Goal: Task Accomplishment & Management: Manage account settings

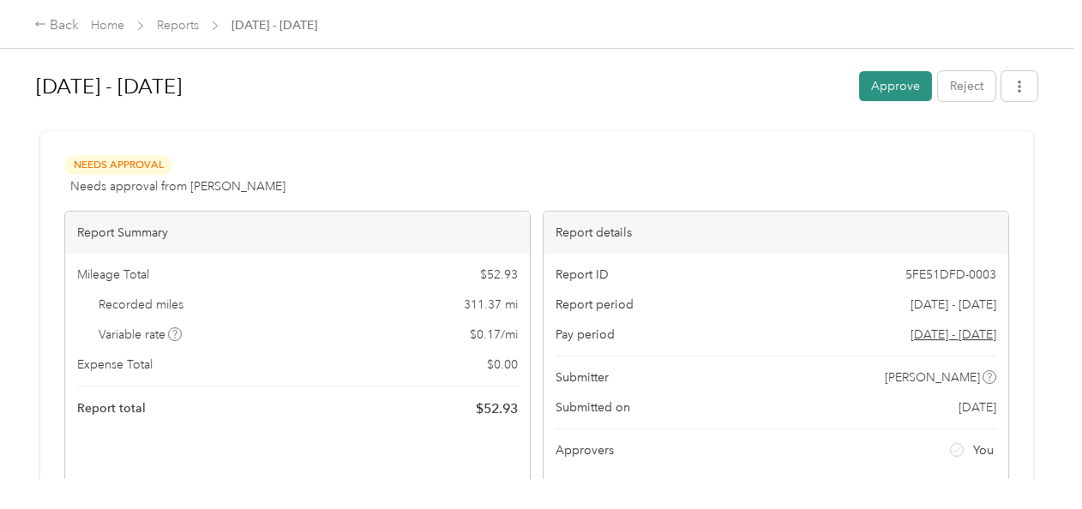
click at [891, 82] on button "Approve" at bounding box center [895, 86] width 73 height 30
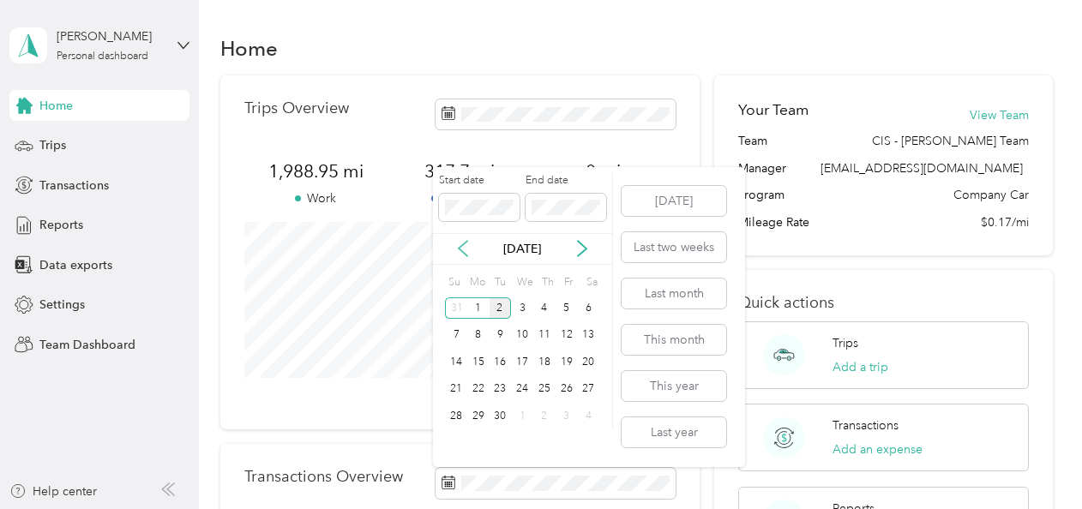
click at [457, 243] on icon at bounding box center [462, 248] width 17 height 17
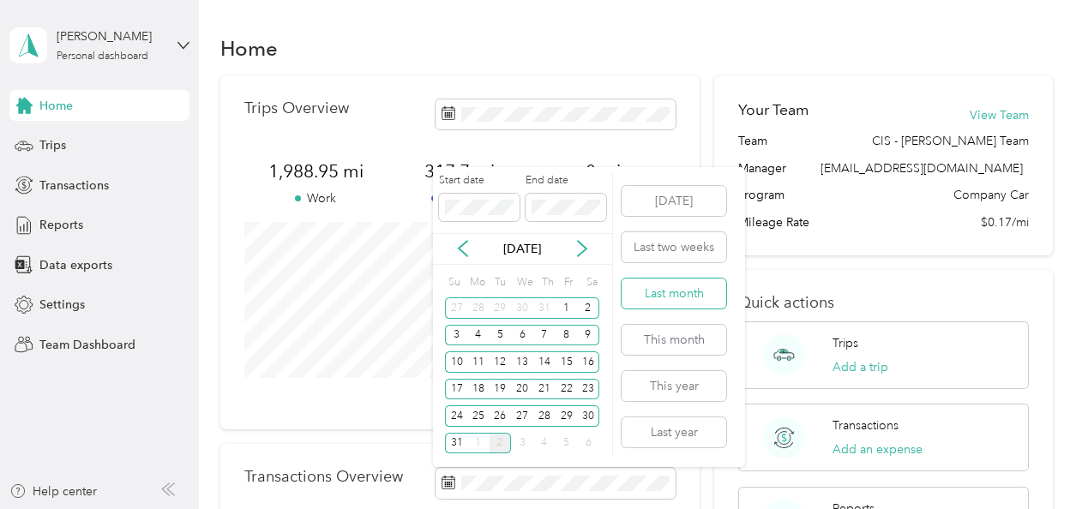
click at [675, 286] on button "Last month" at bounding box center [674, 294] width 105 height 30
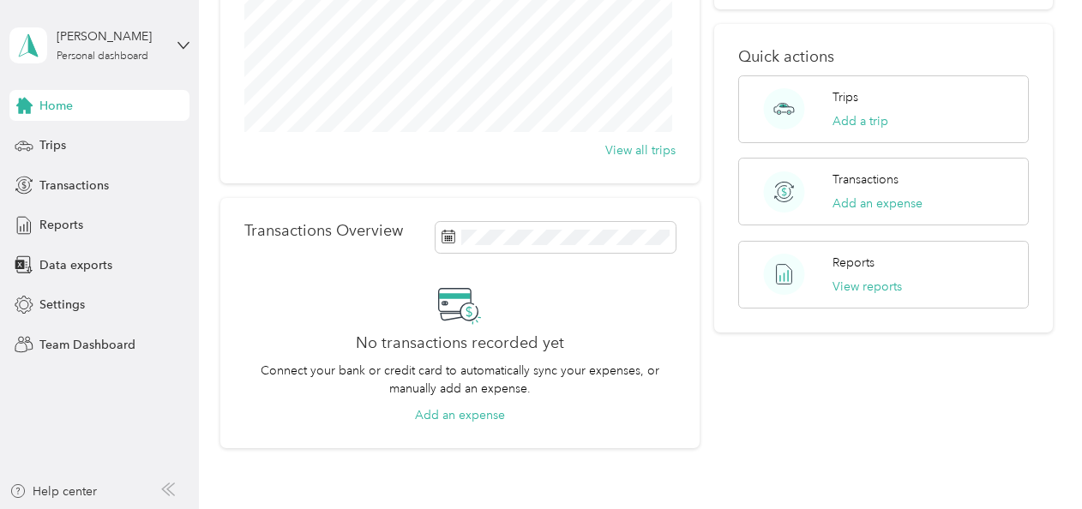
scroll to position [259, 0]
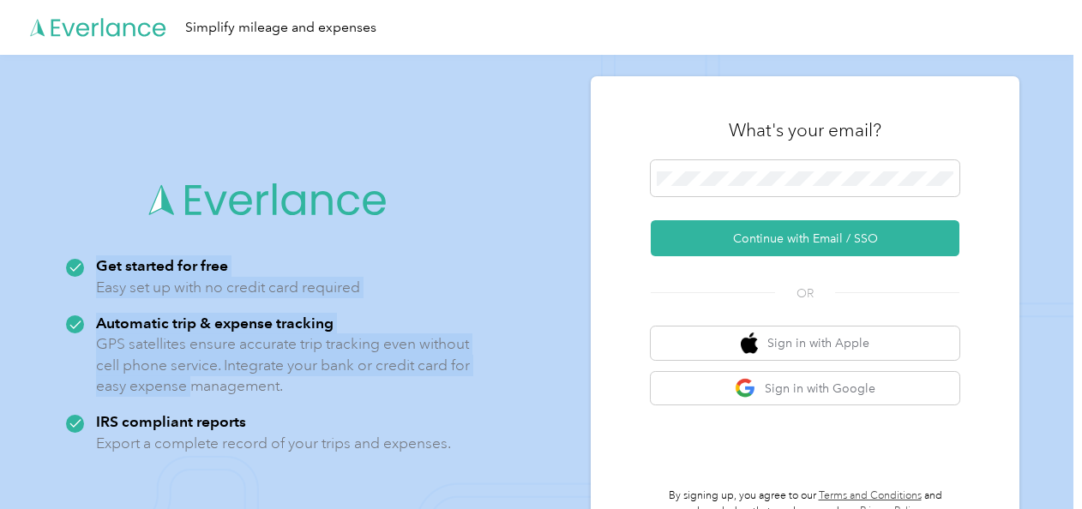
drag, startPoint x: 0, startPoint y: 0, endPoint x: 574, endPoint y: 273, distance: 635.0
click at [574, 273] on div "Get started for free Easy set up with no credit card required Automatic trip & …" at bounding box center [536, 309] width 1073 height 509
drag, startPoint x: 574, startPoint y: 273, endPoint x: 514, endPoint y: 135, distance: 149.7
click at [514, 135] on img at bounding box center [536, 309] width 1073 height 509
click at [550, 122] on img at bounding box center [536, 309] width 1073 height 509
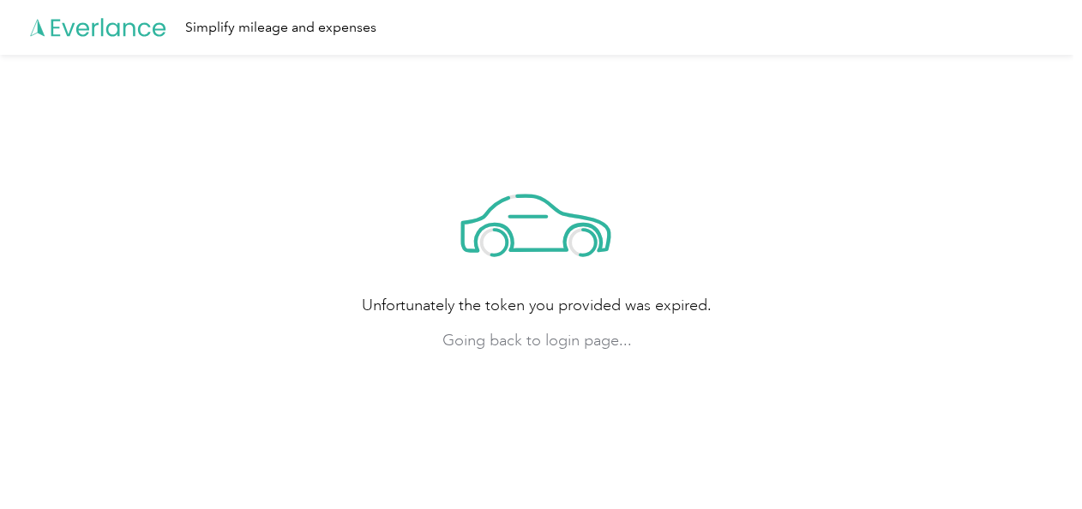
click at [525, 338] on span "Going back to login page..." at bounding box center [537, 340] width 350 height 23
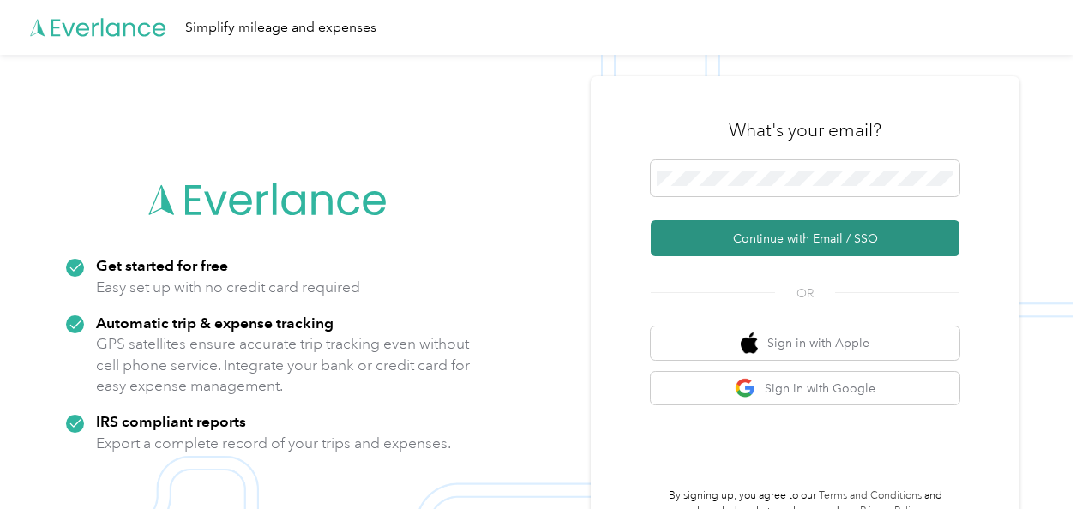
click at [795, 237] on button "Continue with Email / SSO" at bounding box center [805, 238] width 309 height 36
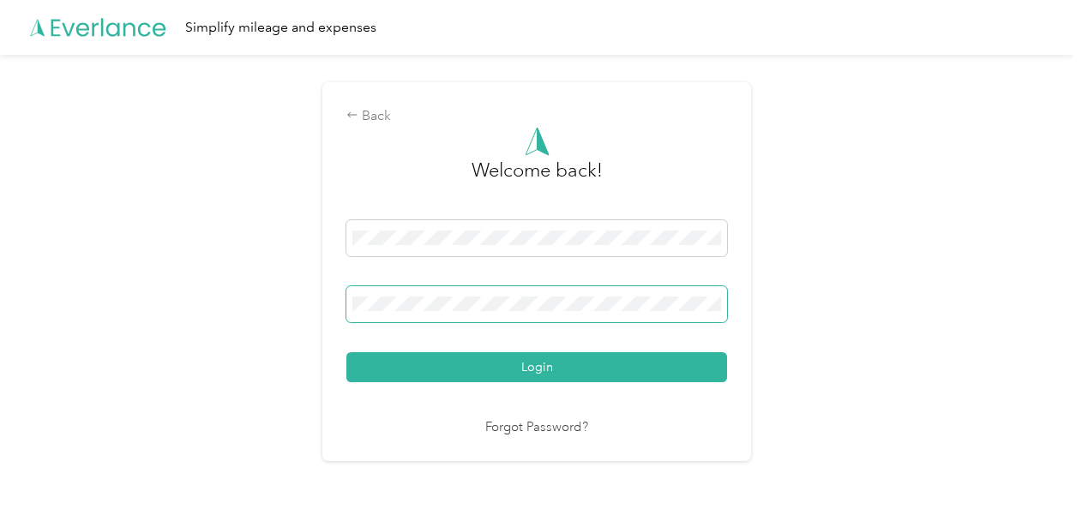
click at [526, 314] on span at bounding box center [536, 304] width 381 height 36
click at [561, 264] on div "Login" at bounding box center [536, 301] width 381 height 162
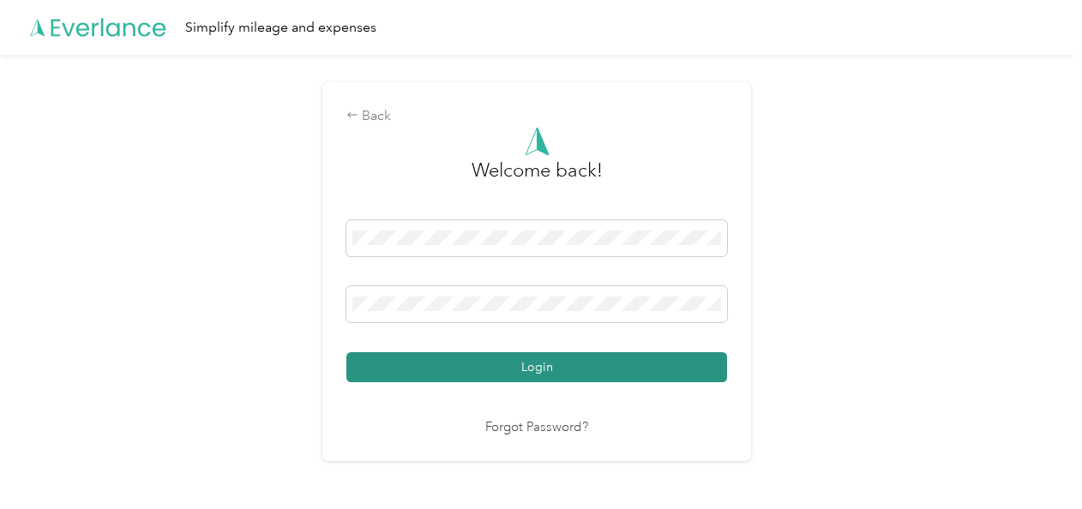
click at [559, 363] on button "Login" at bounding box center [536, 367] width 381 height 30
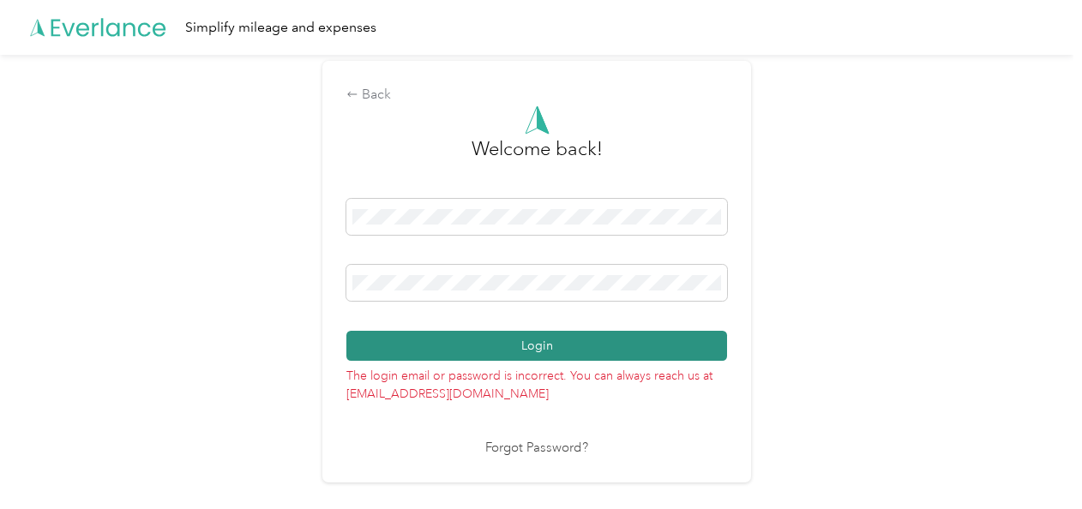
click at [571, 348] on button "Login" at bounding box center [536, 346] width 381 height 30
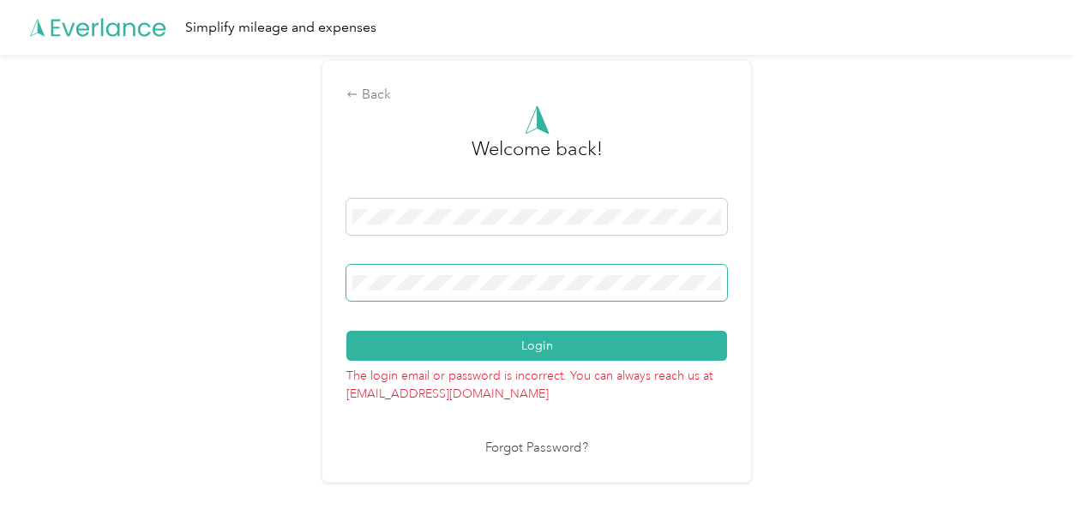
click at [416, 302] on div at bounding box center [536, 286] width 381 height 42
click at [242, 290] on div "Back Welcome back! Login The login email or password is incorrect. You can alwa…" at bounding box center [536, 279] width 1073 height 448
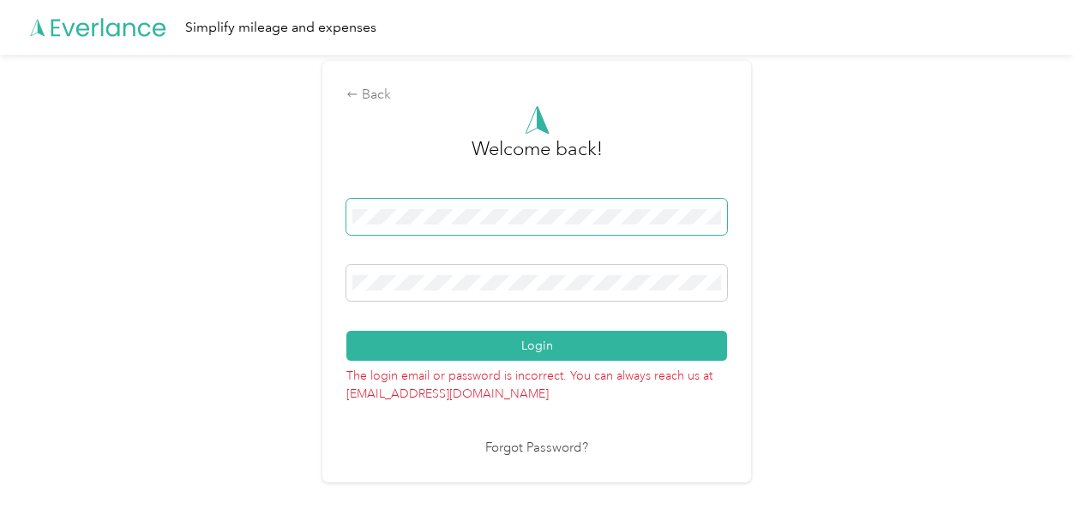
click at [640, 207] on span at bounding box center [536, 217] width 381 height 36
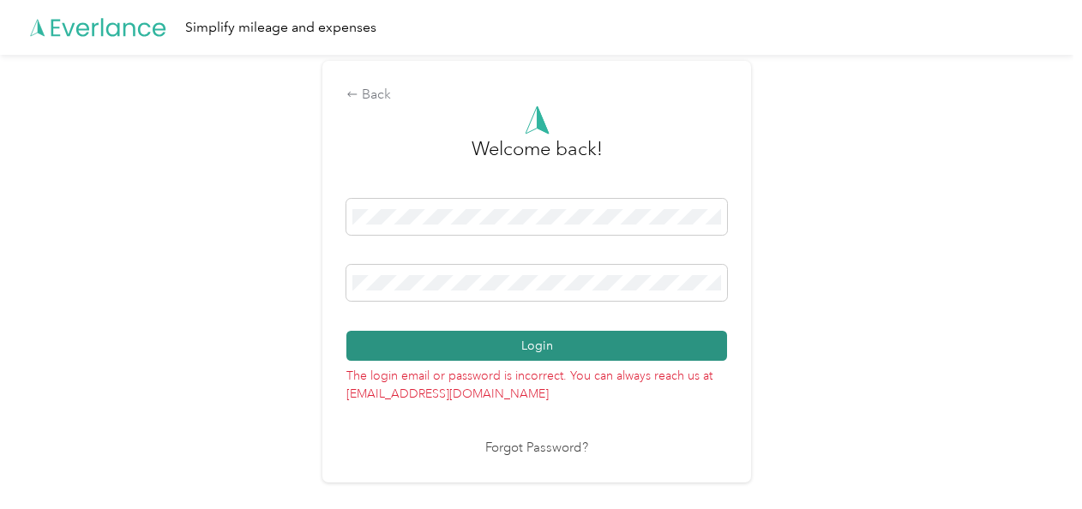
click at [520, 341] on button "Login" at bounding box center [536, 346] width 381 height 30
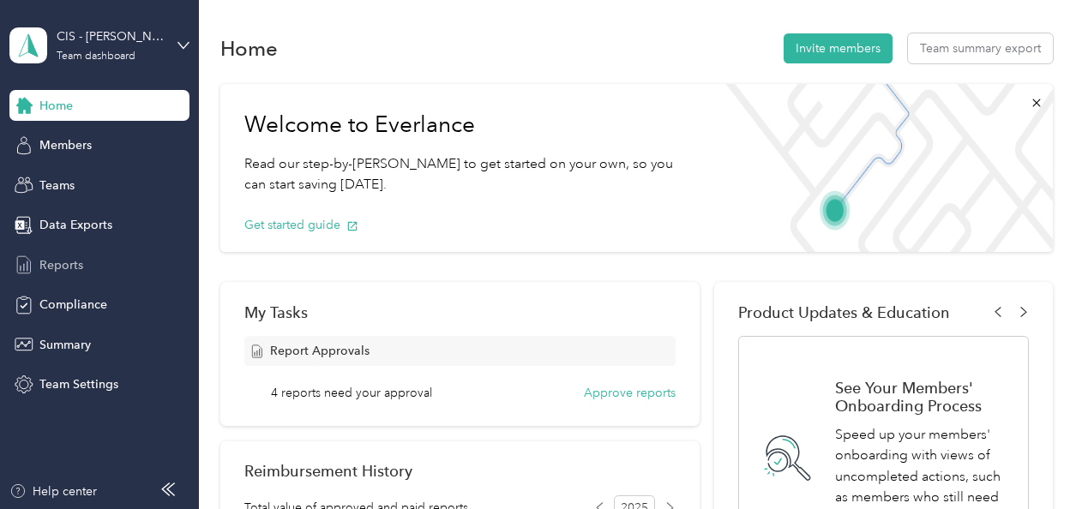
click at [89, 271] on div "Reports" at bounding box center [99, 264] width 180 height 31
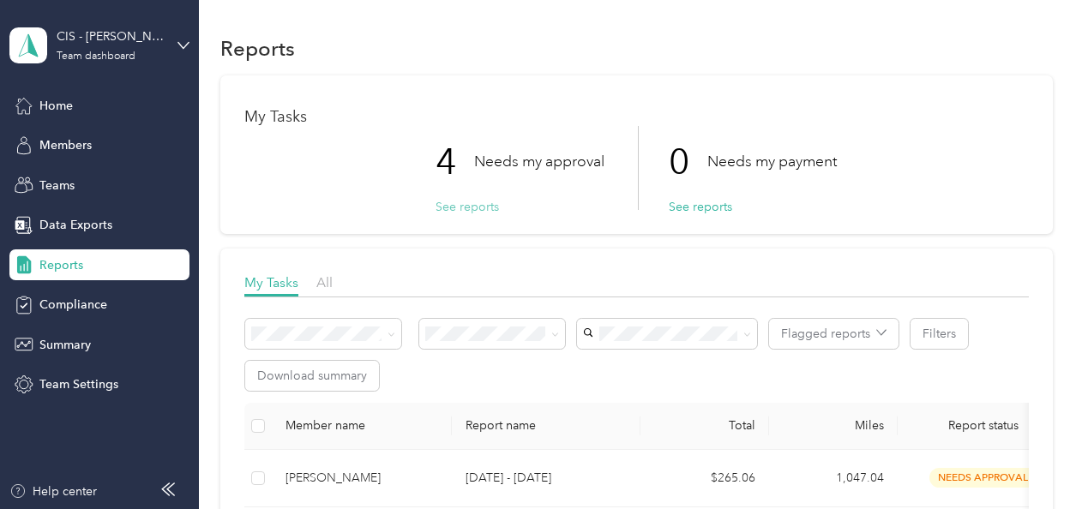
click at [462, 206] on button "See reports" at bounding box center [466, 207] width 63 height 18
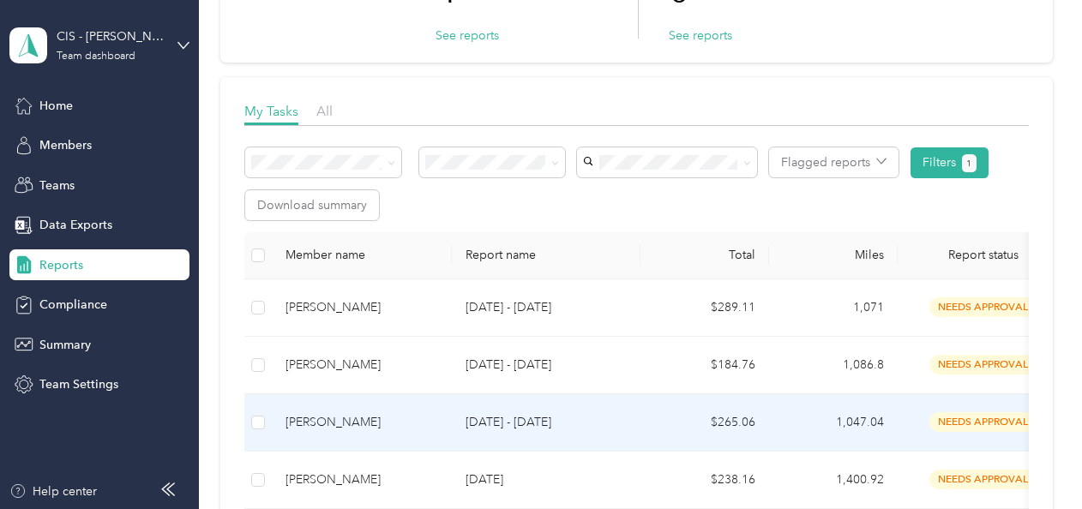
scroll to position [257, 0]
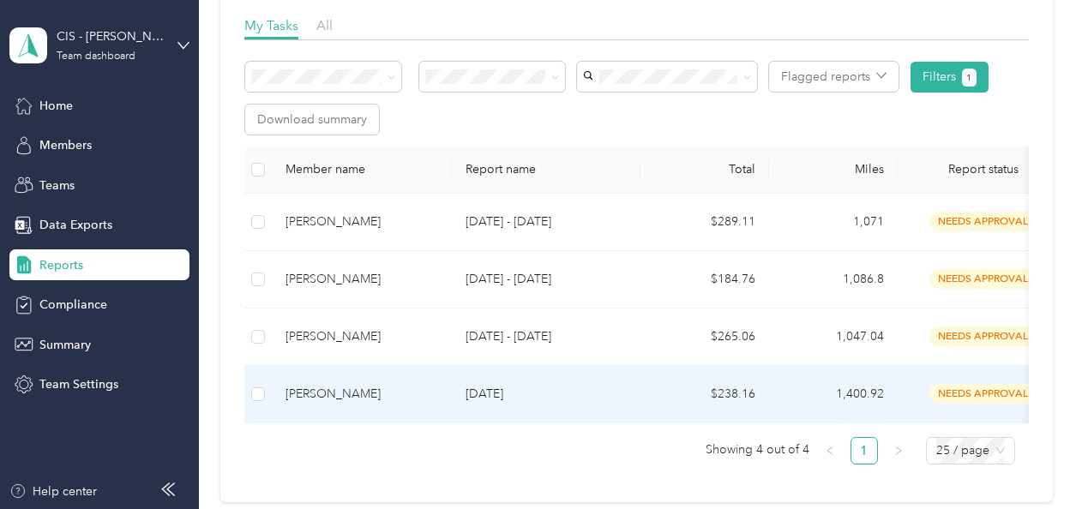
click at [521, 389] on p "[DATE]" at bounding box center [546, 394] width 161 height 19
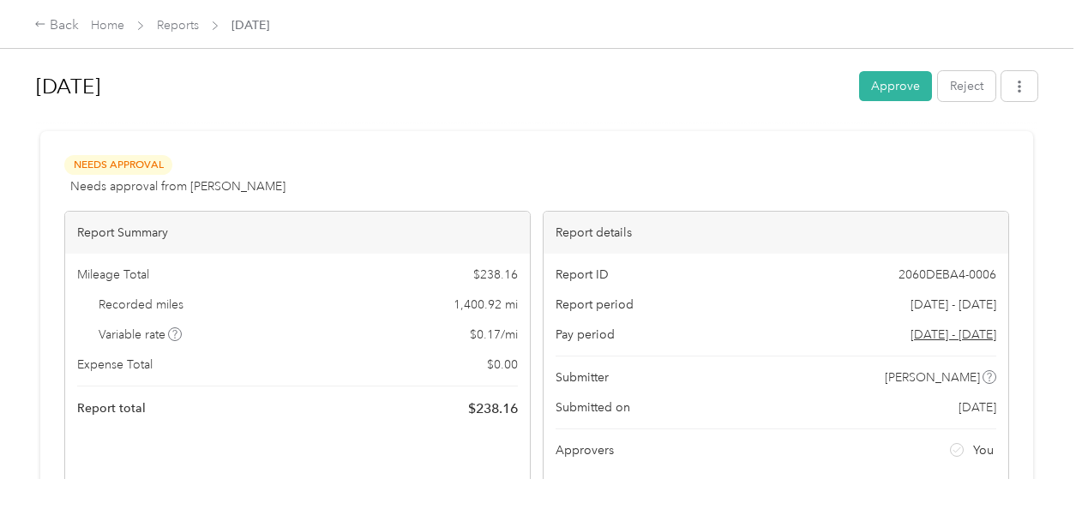
scroll to position [171, 0]
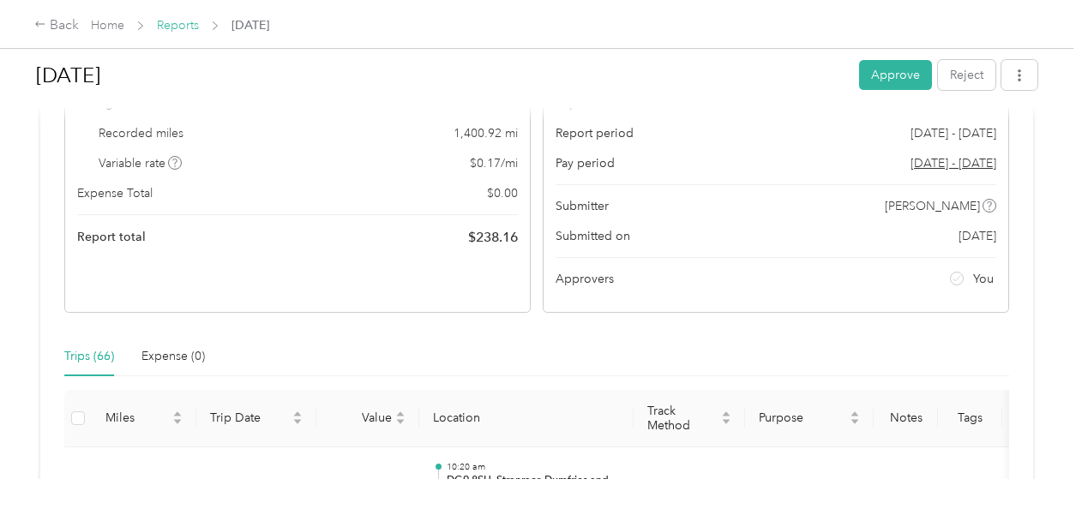
click at [177, 27] on link "Reports" at bounding box center [178, 25] width 42 height 15
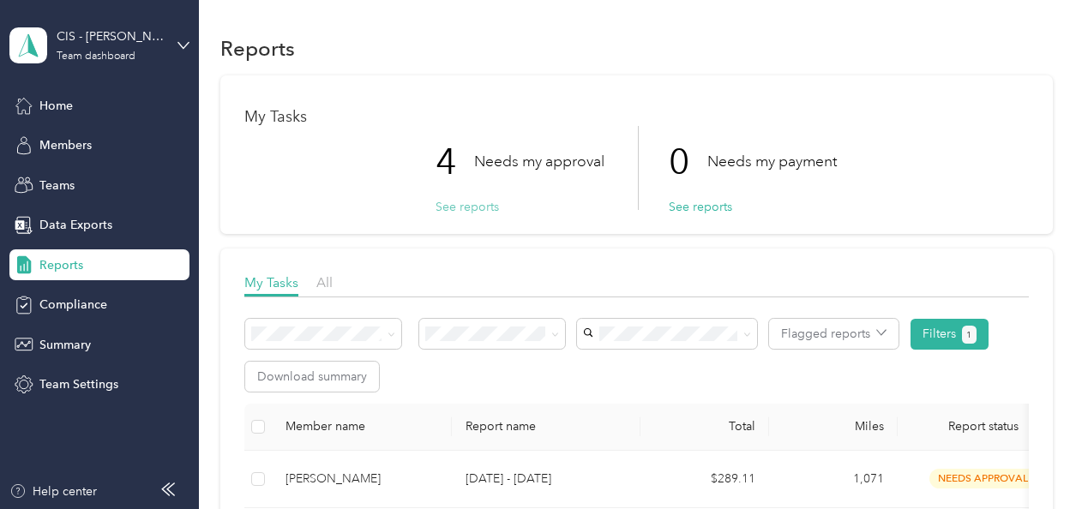
click at [449, 201] on button "See reports" at bounding box center [466, 207] width 63 height 18
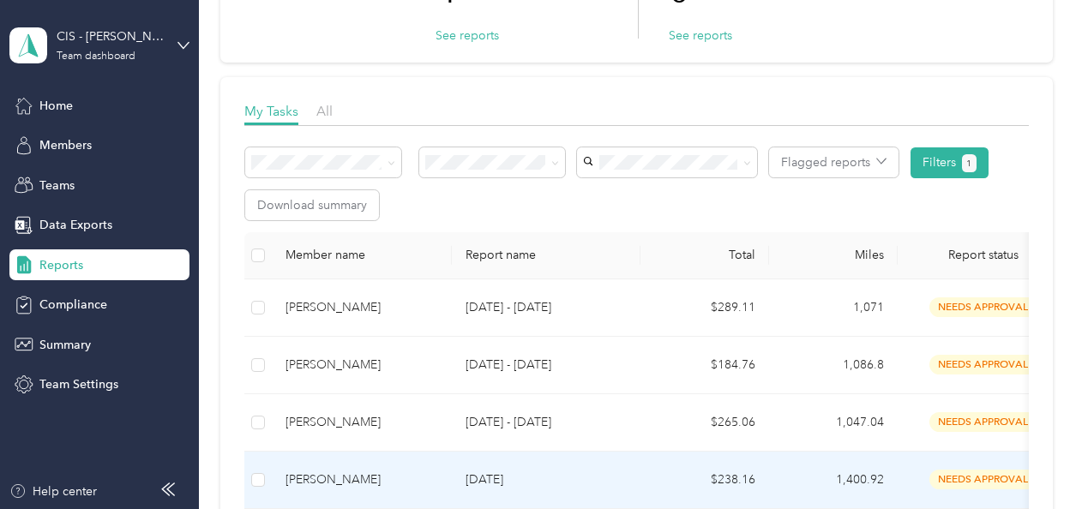
scroll to position [257, 0]
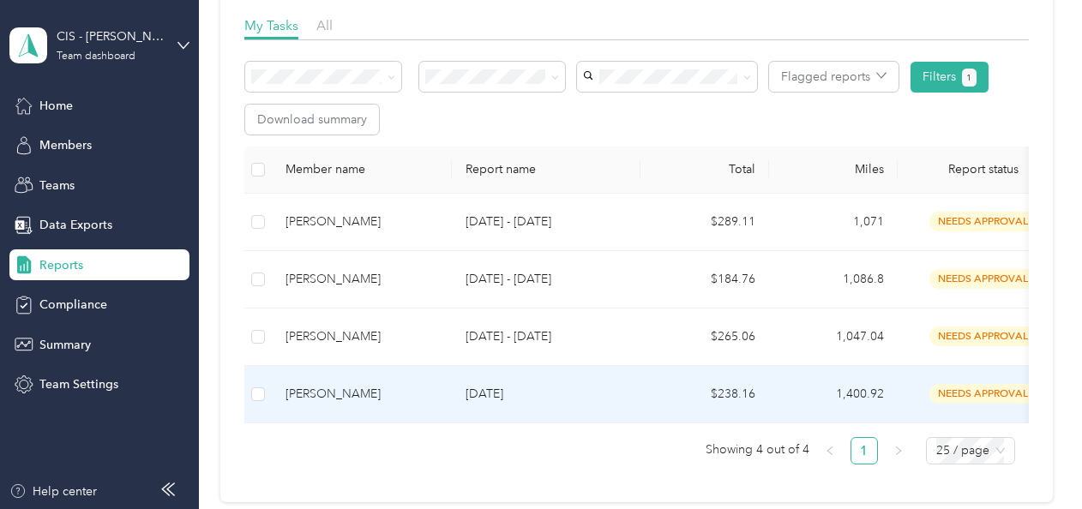
click at [969, 393] on span "needs approval" at bounding box center [983, 394] width 108 height 20
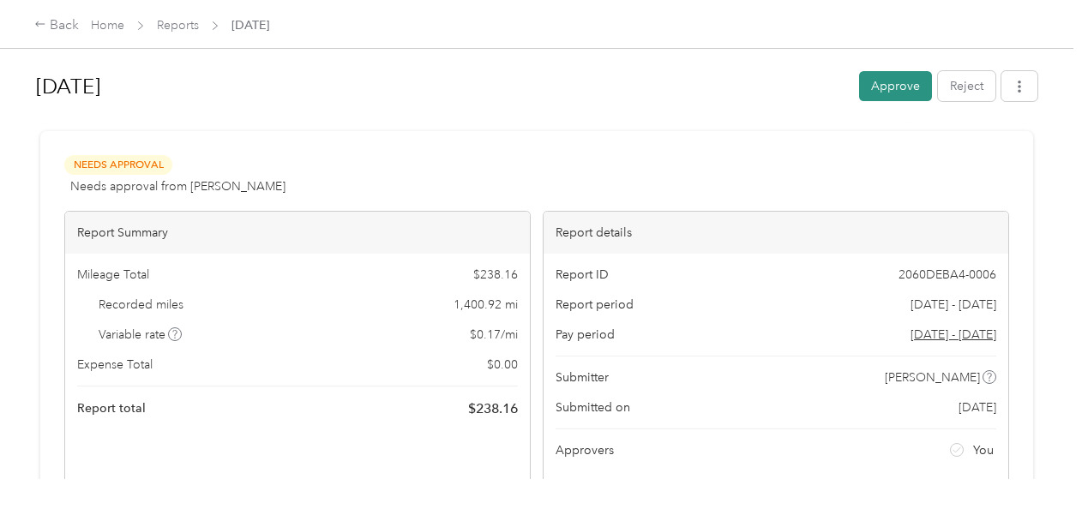
click at [878, 79] on button "Approve" at bounding box center [895, 86] width 73 height 30
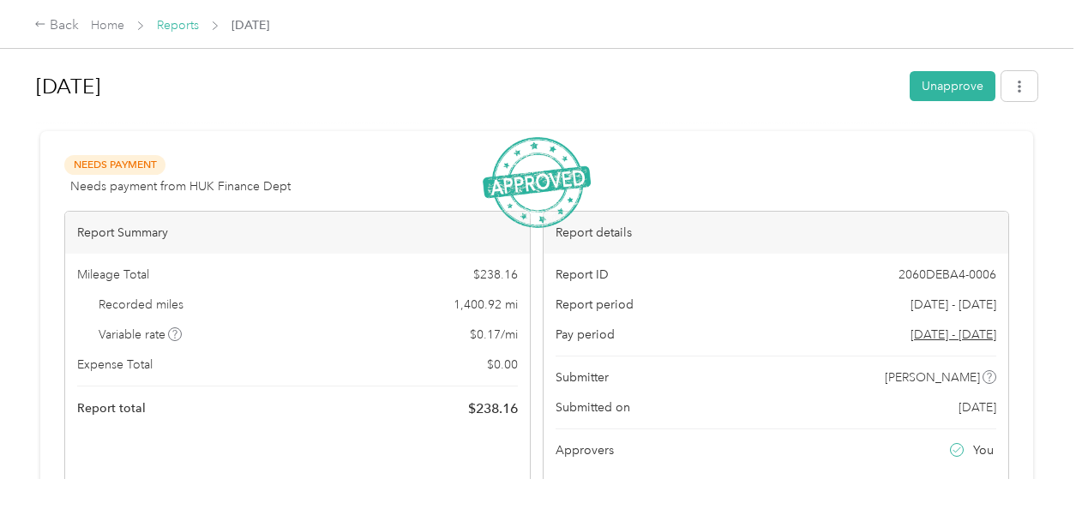
click at [177, 30] on link "Reports" at bounding box center [178, 25] width 42 height 15
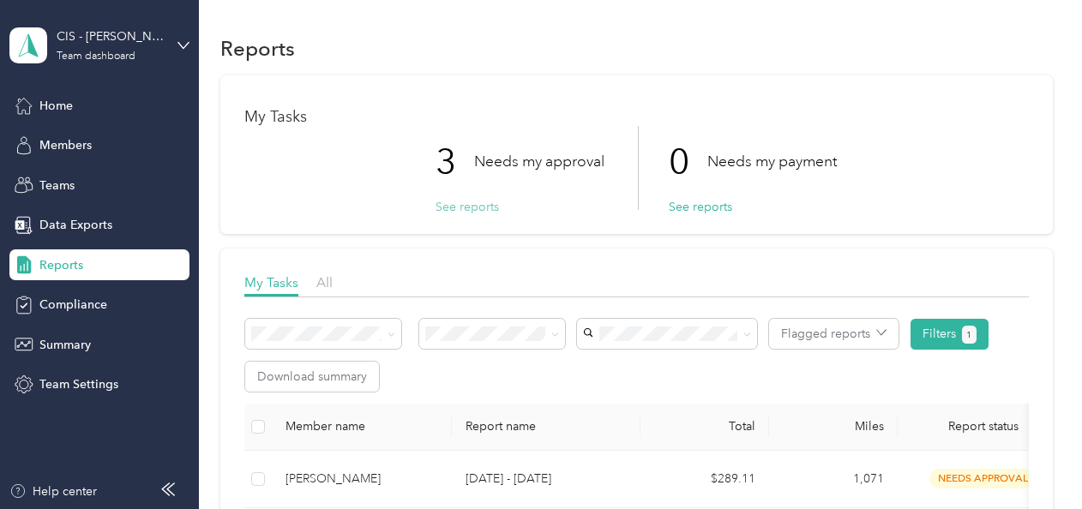
click at [465, 199] on button "See reports" at bounding box center [466, 207] width 63 height 18
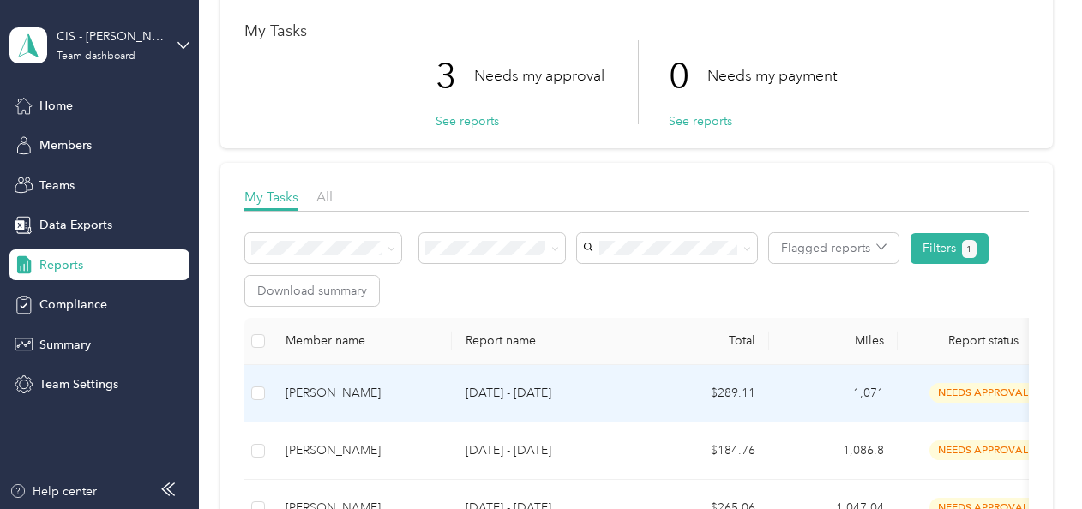
scroll to position [171, 0]
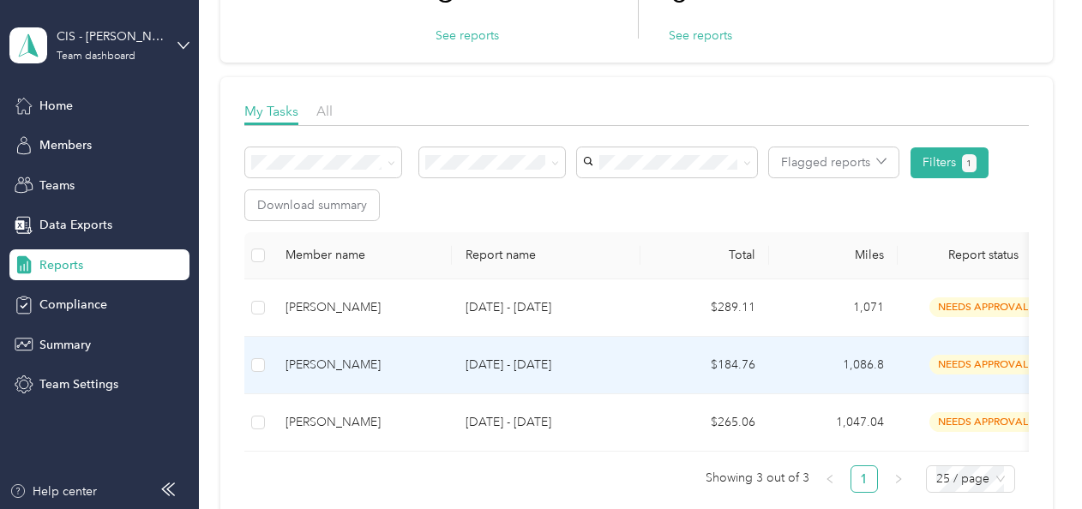
click at [958, 363] on span "needs approval" at bounding box center [983, 365] width 108 height 20
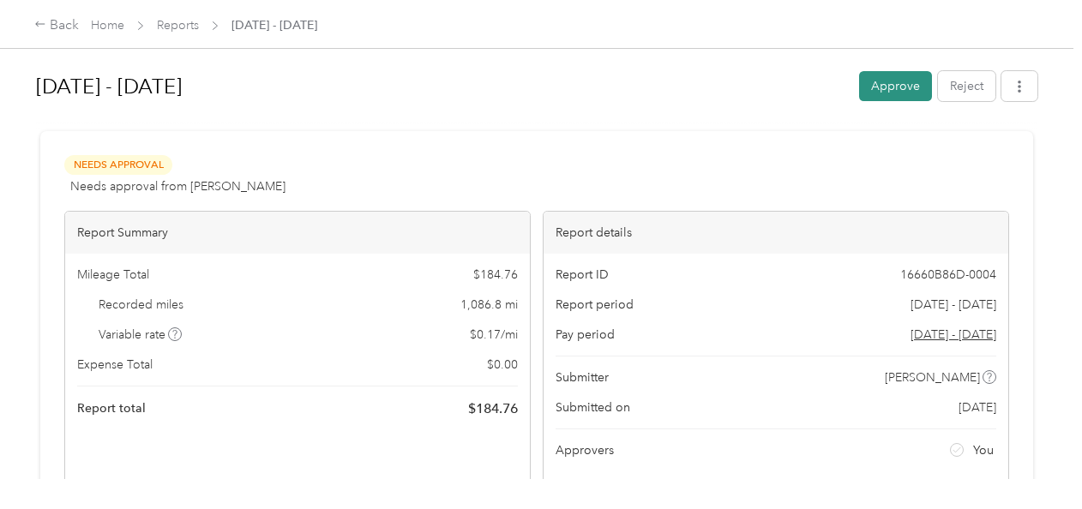
click at [900, 86] on button "Approve" at bounding box center [895, 86] width 73 height 30
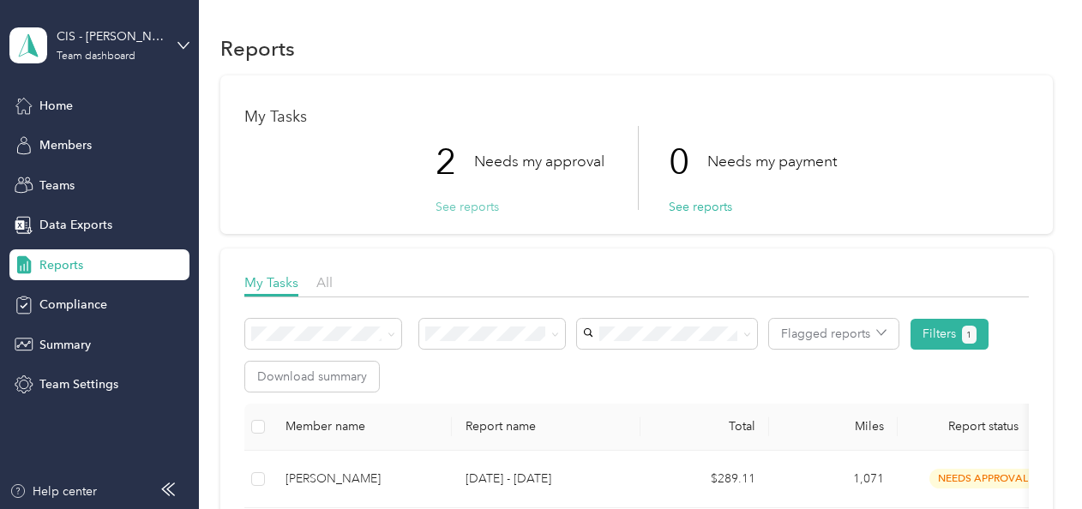
click at [460, 207] on button "See reports" at bounding box center [466, 207] width 63 height 18
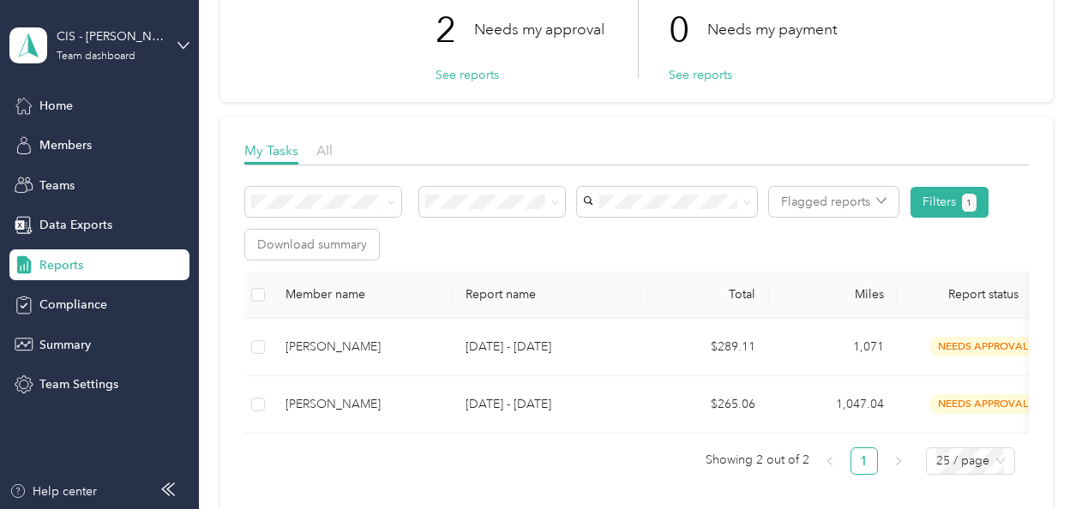
scroll to position [135, 0]
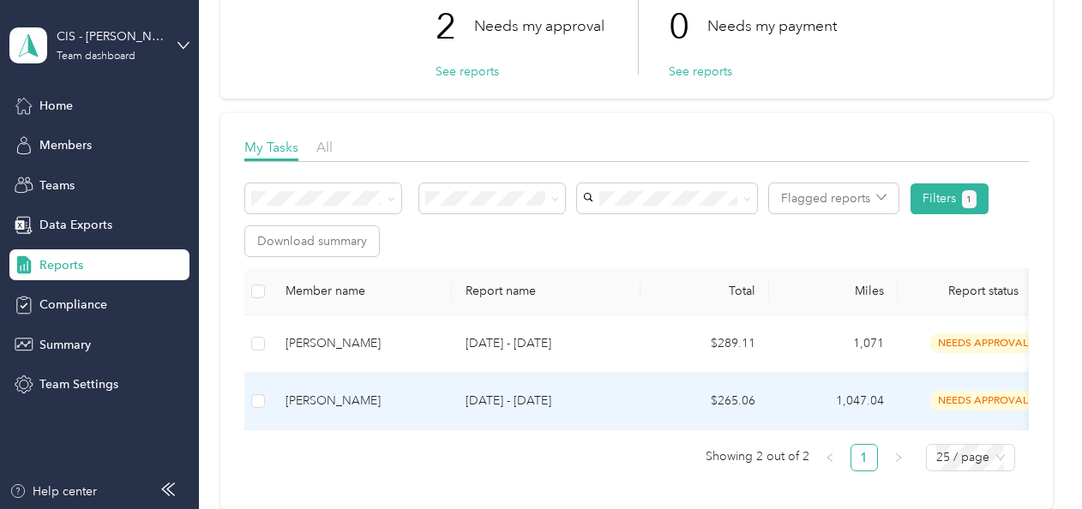
click at [541, 396] on p "[DATE] - [DATE]" at bounding box center [546, 401] width 161 height 19
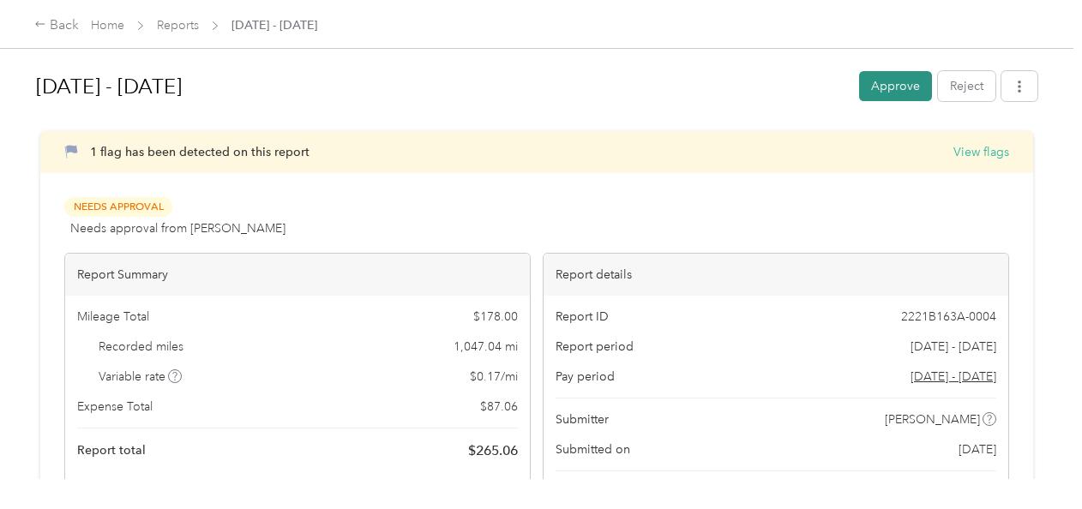
click at [890, 80] on button "Approve" at bounding box center [895, 86] width 73 height 30
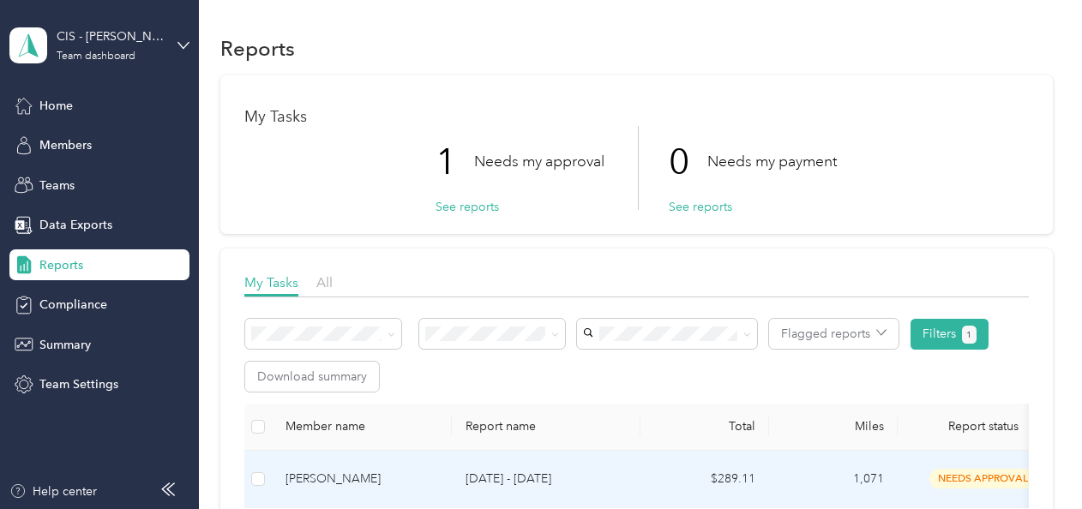
click at [972, 475] on span "needs approval" at bounding box center [983, 479] width 108 height 20
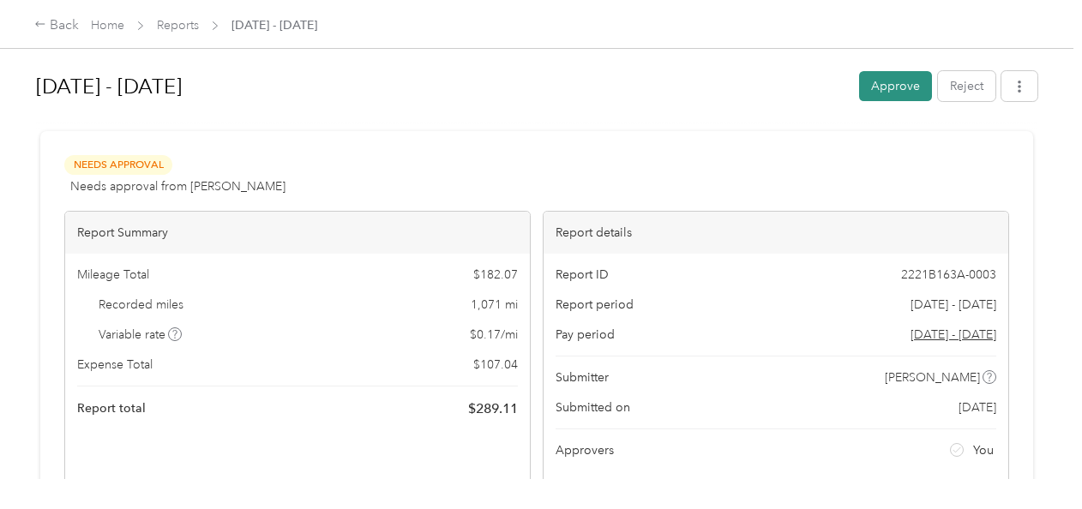
click at [886, 79] on button "Approve" at bounding box center [895, 86] width 73 height 30
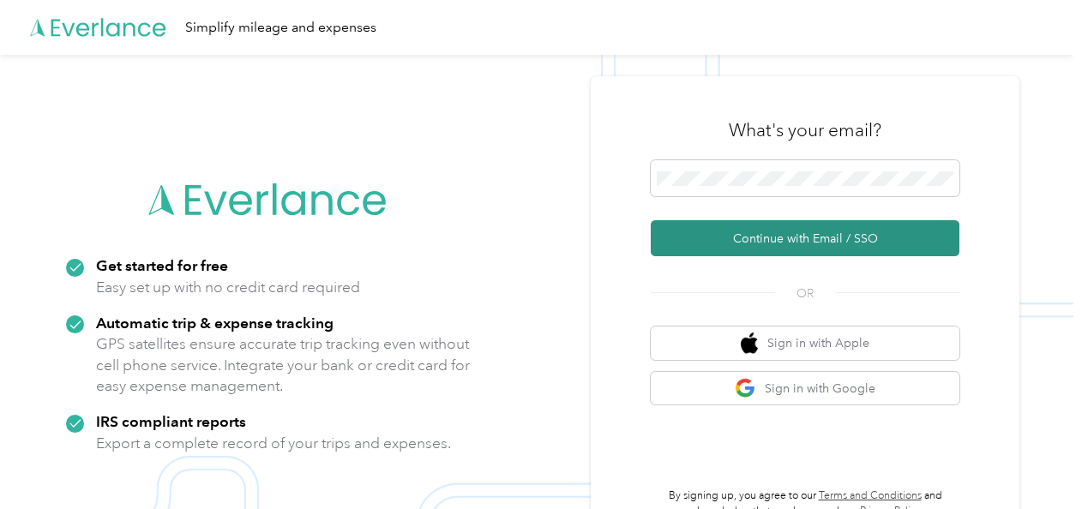
click at [765, 237] on button "Continue with Email / SSO" at bounding box center [805, 238] width 309 height 36
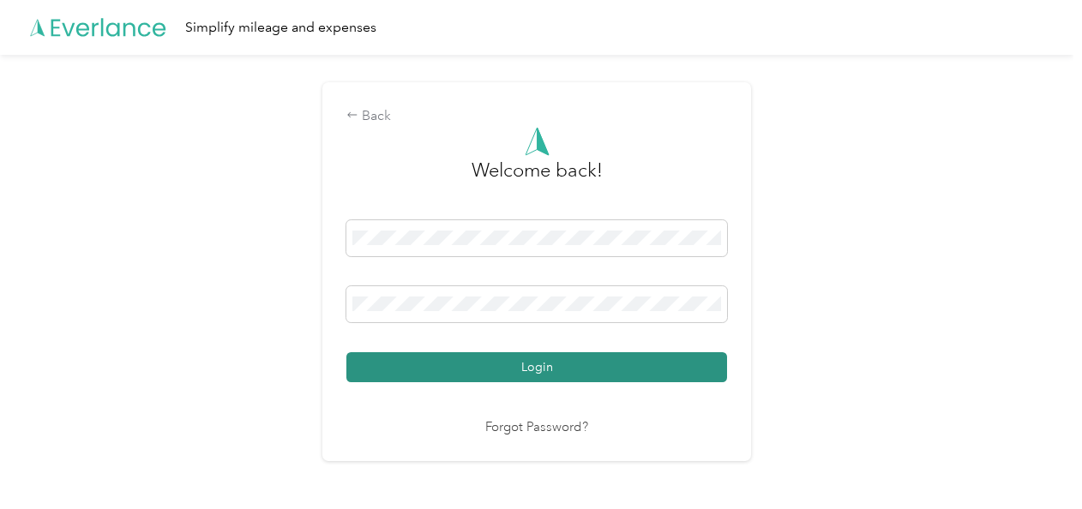
click at [544, 362] on button "Login" at bounding box center [536, 367] width 381 height 30
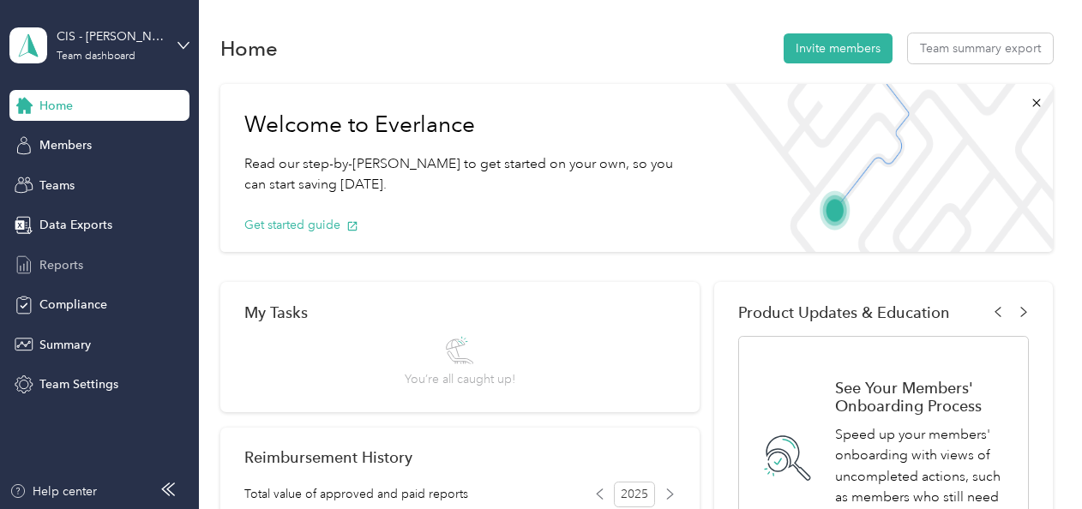
click at [74, 264] on span "Reports" at bounding box center [61, 265] width 44 height 18
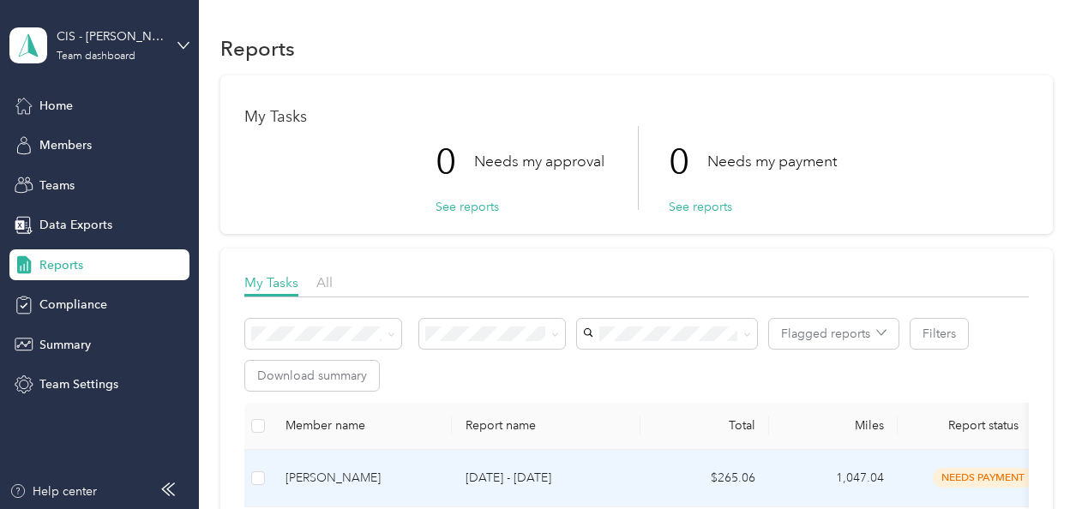
click at [960, 472] on span "needs payment" at bounding box center [983, 478] width 101 height 20
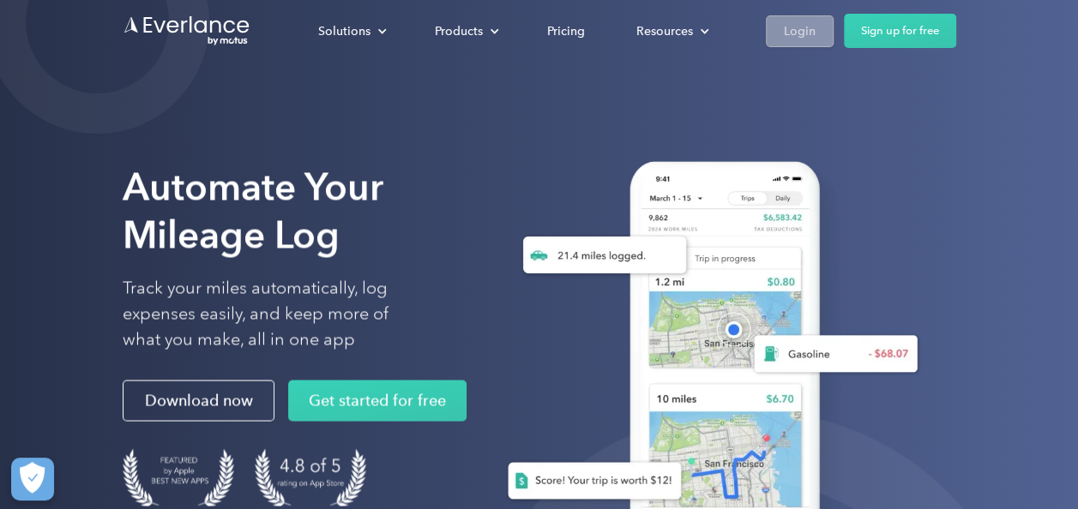
click at [810, 27] on div "Login" at bounding box center [800, 31] width 32 height 21
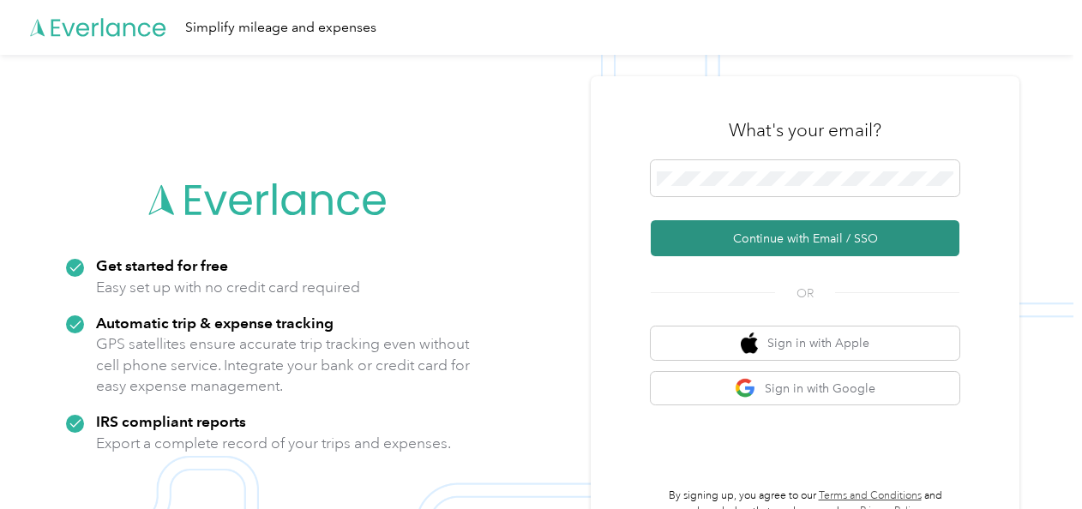
click at [754, 236] on button "Continue with Email / SSO" at bounding box center [805, 238] width 309 height 36
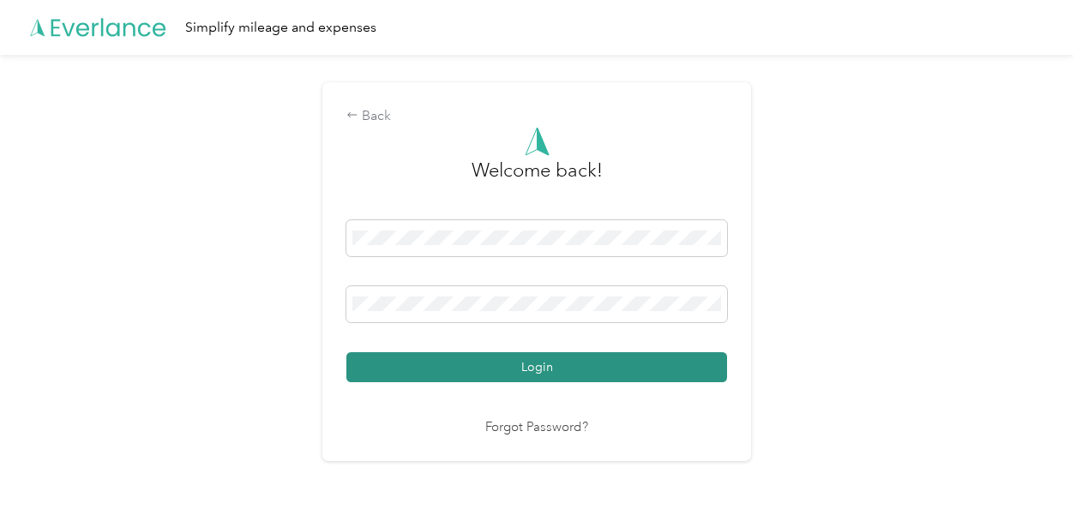
click at [508, 363] on button "Login" at bounding box center [536, 367] width 381 height 30
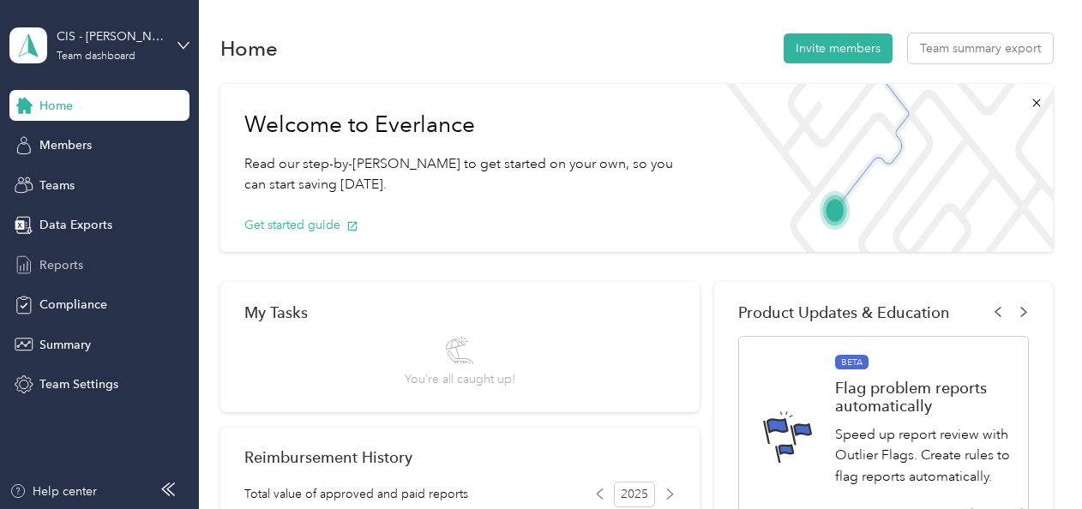
click at [76, 259] on span "Reports" at bounding box center [61, 265] width 44 height 18
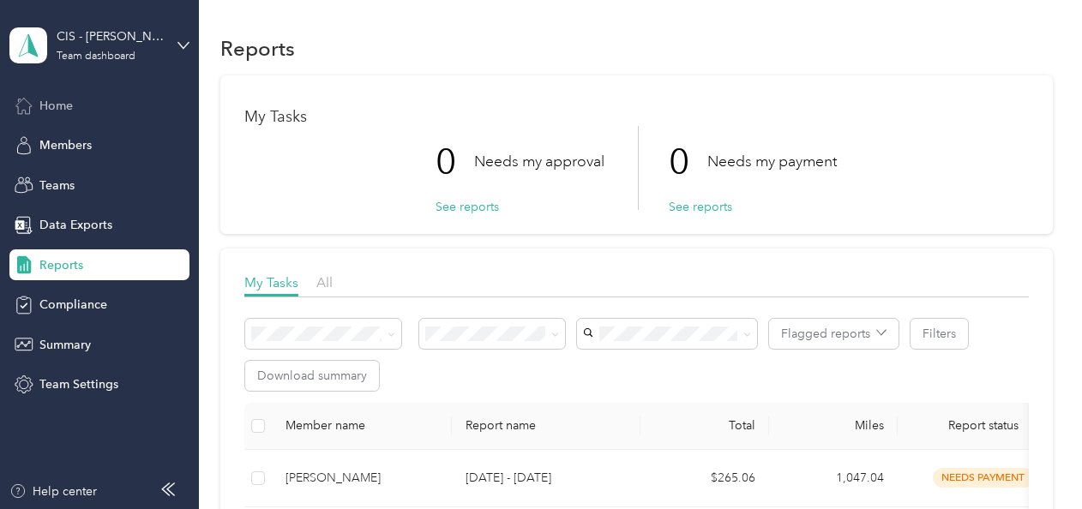
click at [60, 103] on span "Home" at bounding box center [55, 106] width 33 height 18
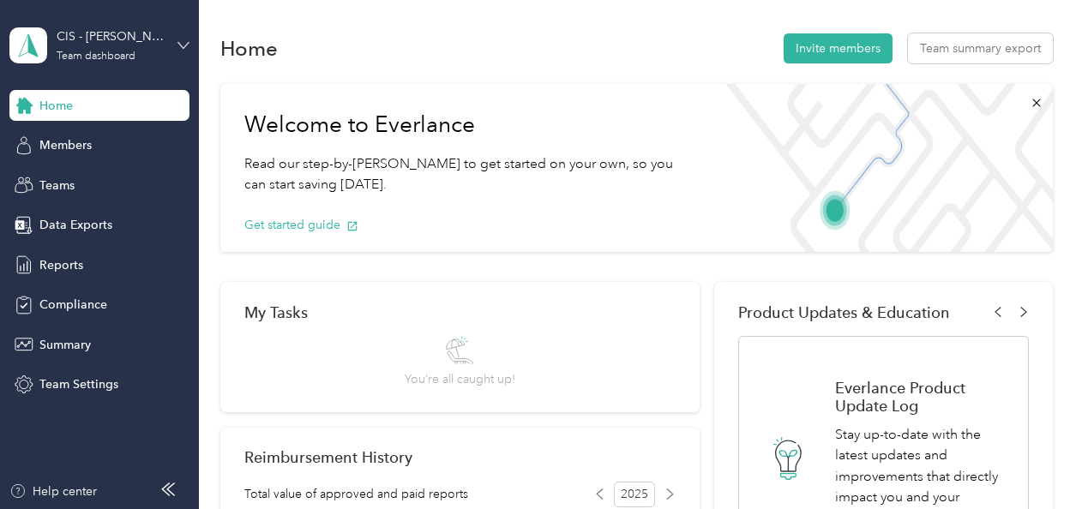
click at [184, 43] on icon at bounding box center [183, 45] width 12 height 12
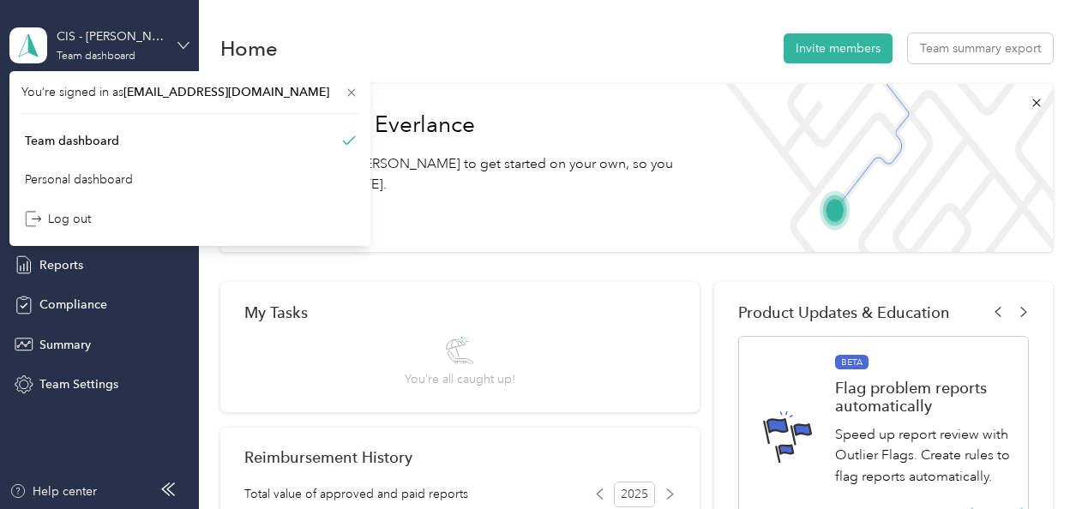
click at [184, 43] on icon at bounding box center [183, 45] width 12 height 12
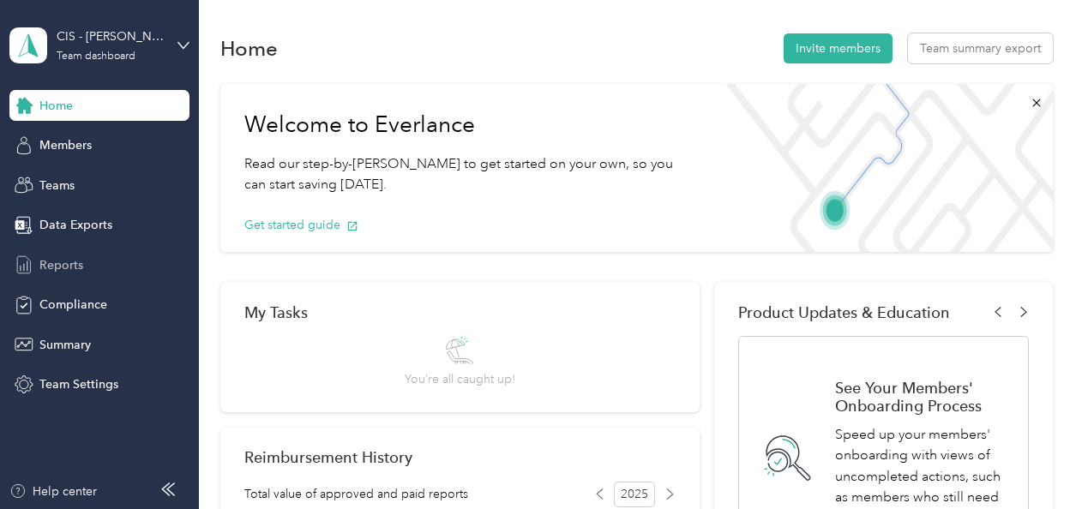
click at [66, 269] on span "Reports" at bounding box center [61, 265] width 44 height 18
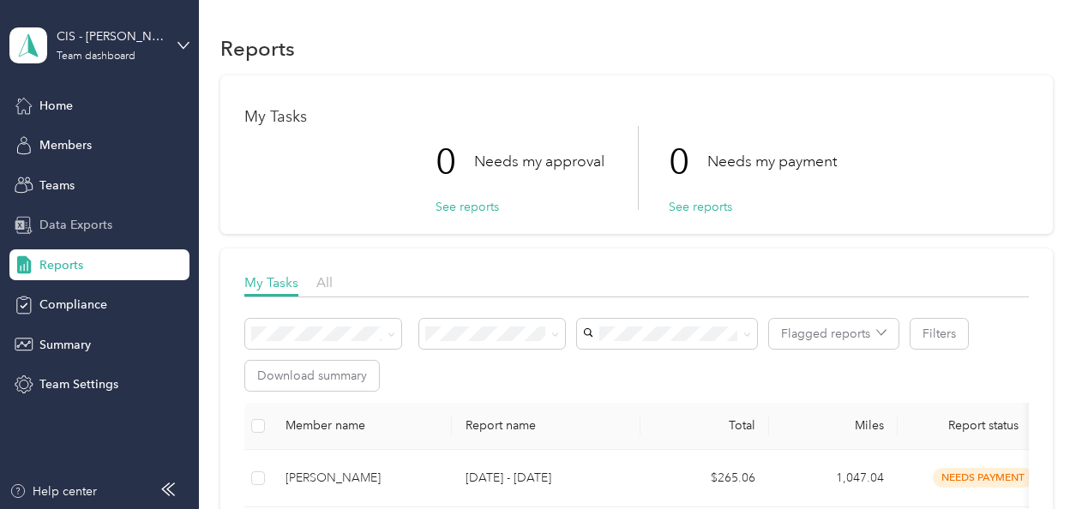
click at [70, 220] on span "Data Exports" at bounding box center [75, 225] width 73 height 18
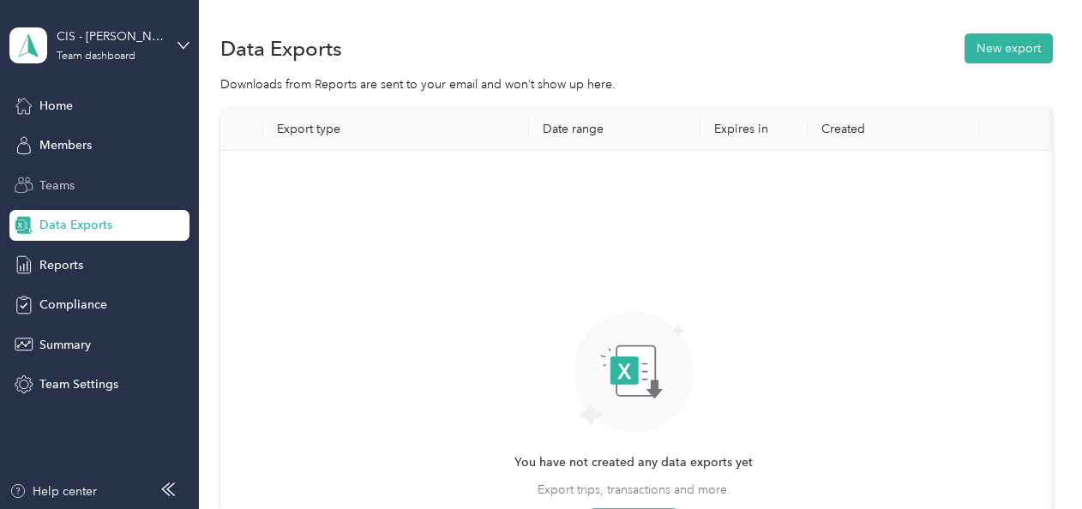
click at [65, 185] on span "Teams" at bounding box center [56, 186] width 35 height 18
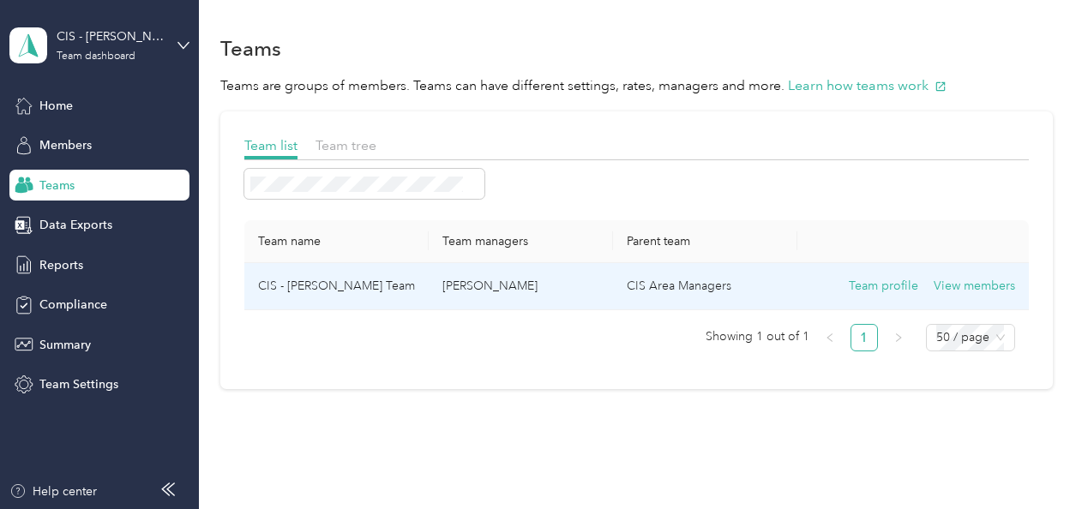
click at [332, 283] on td "CIS - [PERSON_NAME] Team" at bounding box center [336, 286] width 184 height 47
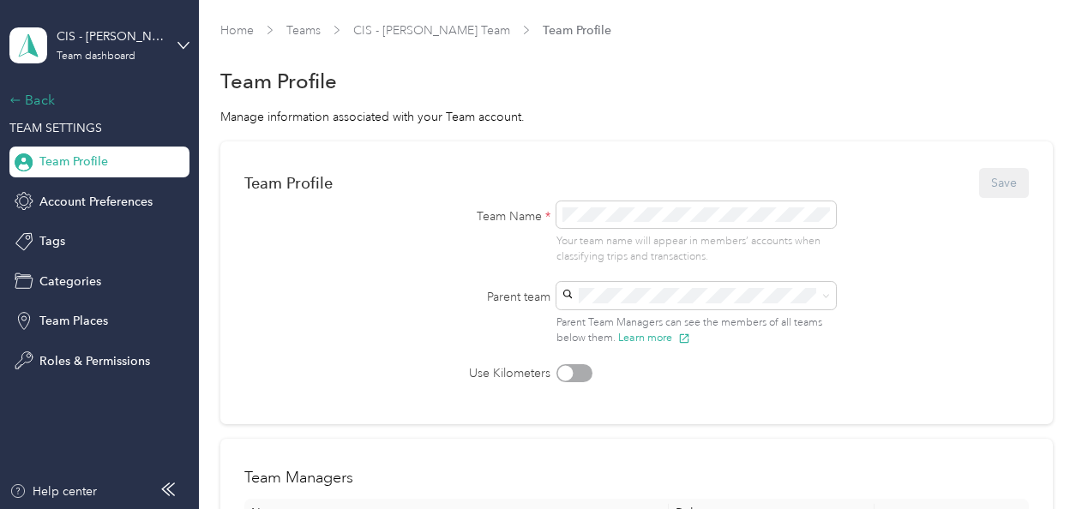
click at [15, 98] on icon at bounding box center [15, 100] width 12 height 12
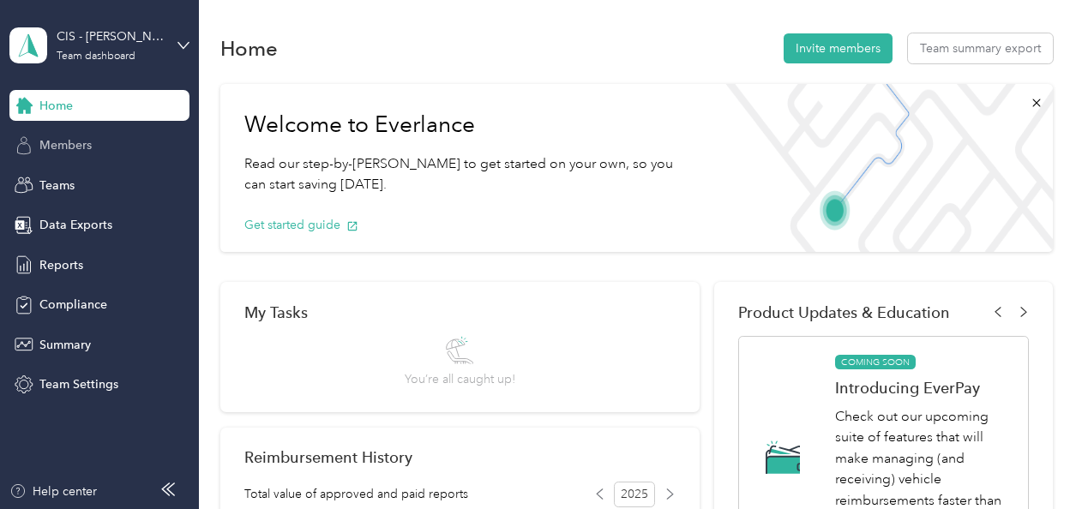
click at [65, 148] on span "Members" at bounding box center [65, 145] width 52 height 18
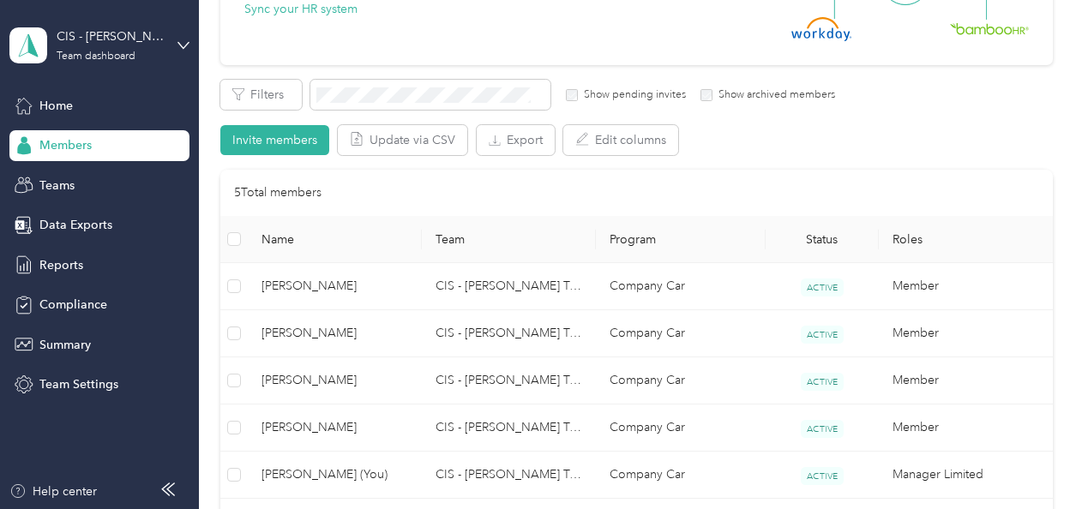
scroll to position [218, 0]
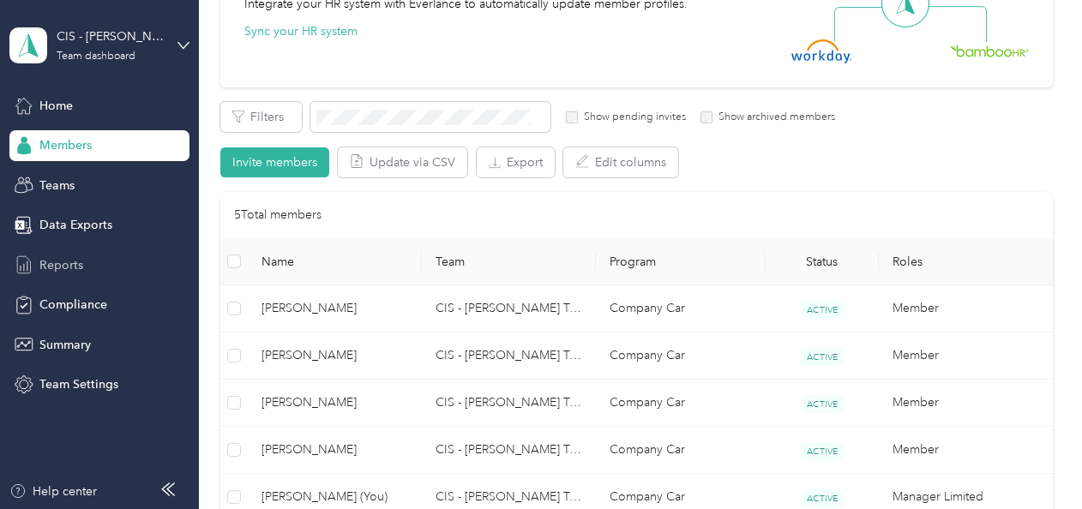
click at [71, 261] on span "Reports" at bounding box center [61, 265] width 44 height 18
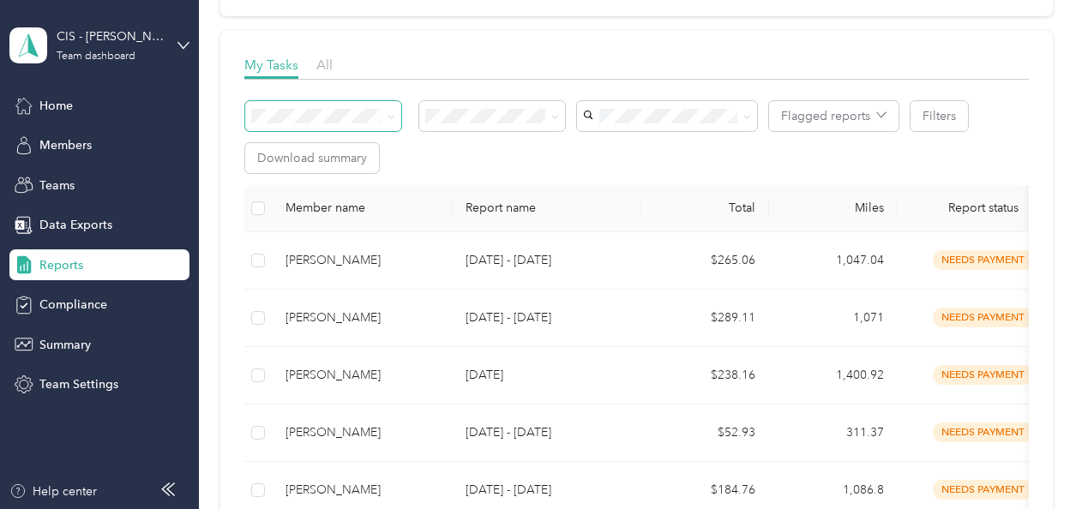
click at [394, 115] on icon at bounding box center [391, 117] width 8 height 8
click at [521, 153] on div "Flagged reports Filters Download summary" at bounding box center [636, 137] width 784 height 72
